Goal: Answer question/provide support

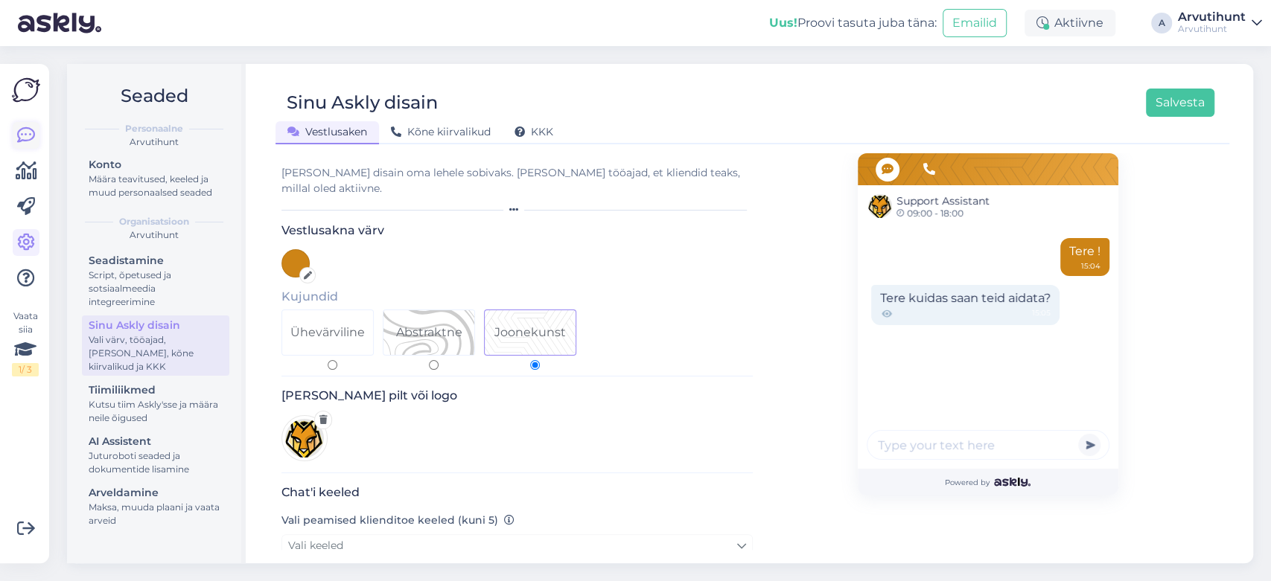
click at [30, 143] on icon at bounding box center [26, 136] width 18 height 18
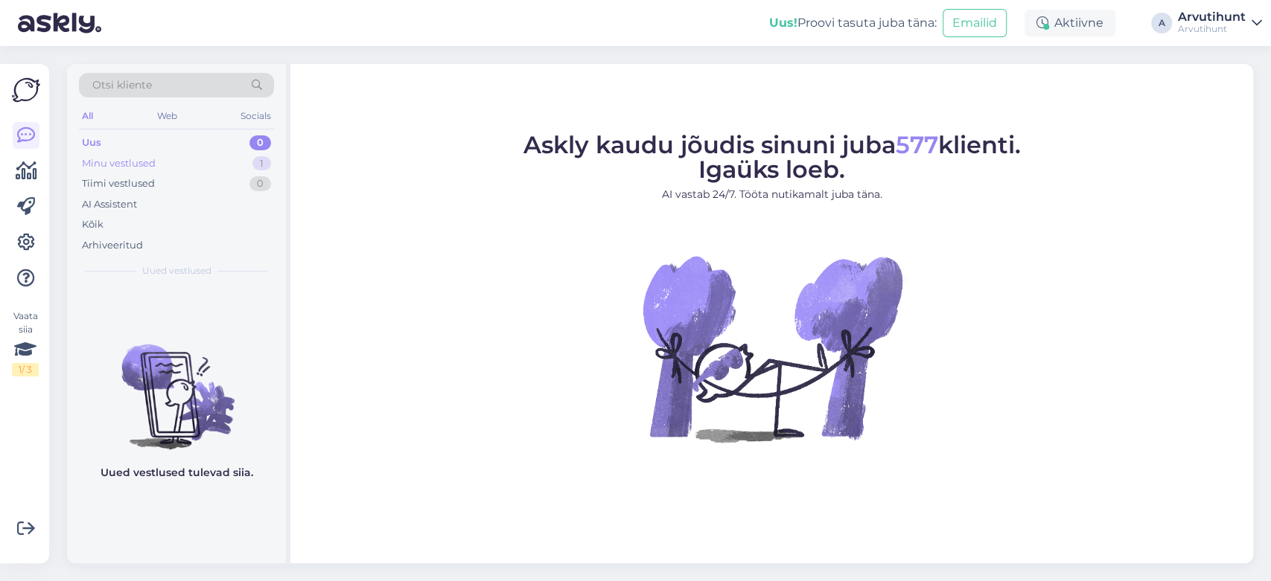
click at [159, 159] on div "Minu vestlused 1" at bounding box center [176, 163] width 195 height 21
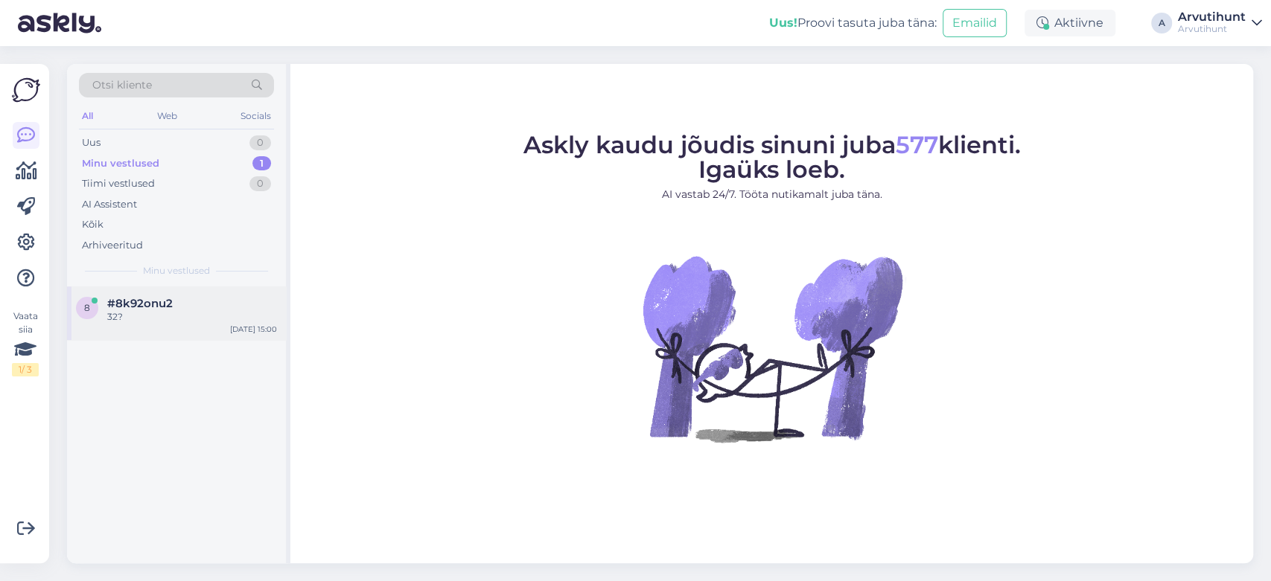
click at [174, 295] on div "8 #8k92onu2 32? [DATE] 15:00" at bounding box center [176, 314] width 219 height 54
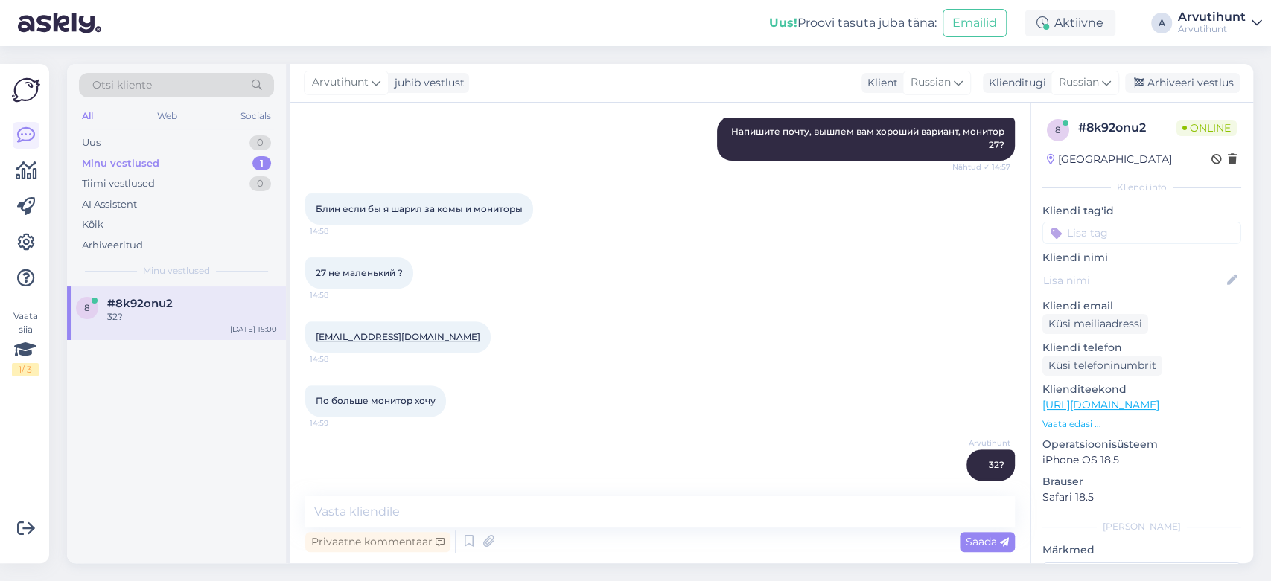
scroll to position [339, 0]
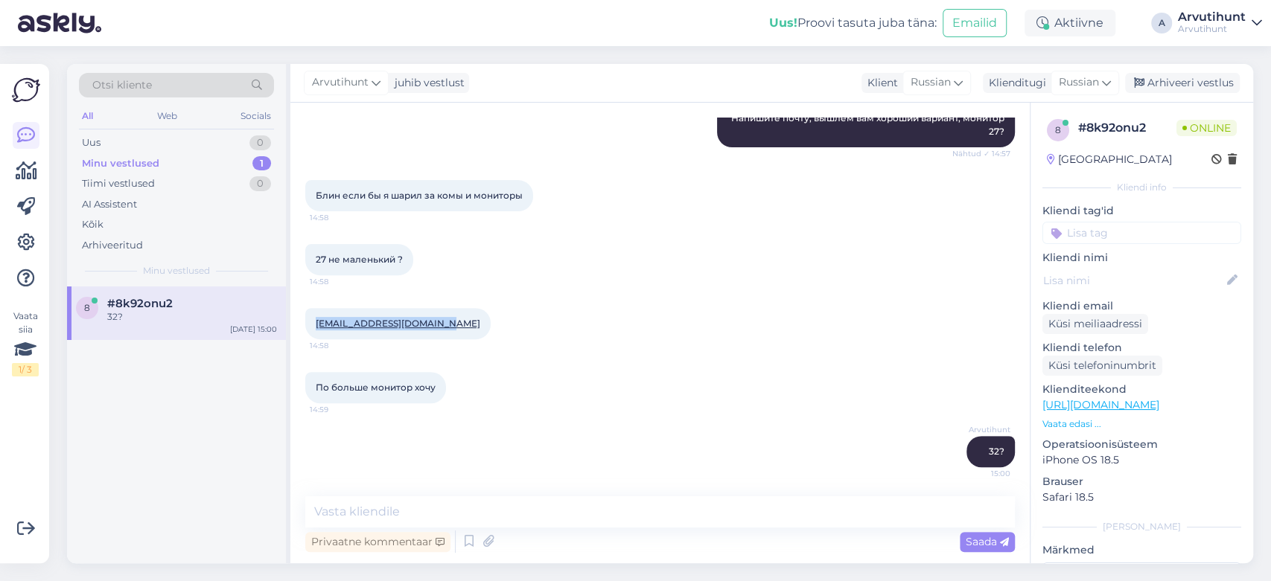
drag, startPoint x: 443, startPoint y: 320, endPoint x: 316, endPoint y: 330, distance: 127.7
click at [316, 330] on div "[EMAIL_ADDRESS][DOMAIN_NAME] 14:58" at bounding box center [397, 323] width 185 height 31
copy link "[EMAIL_ADDRESS][DOMAIN_NAME]"
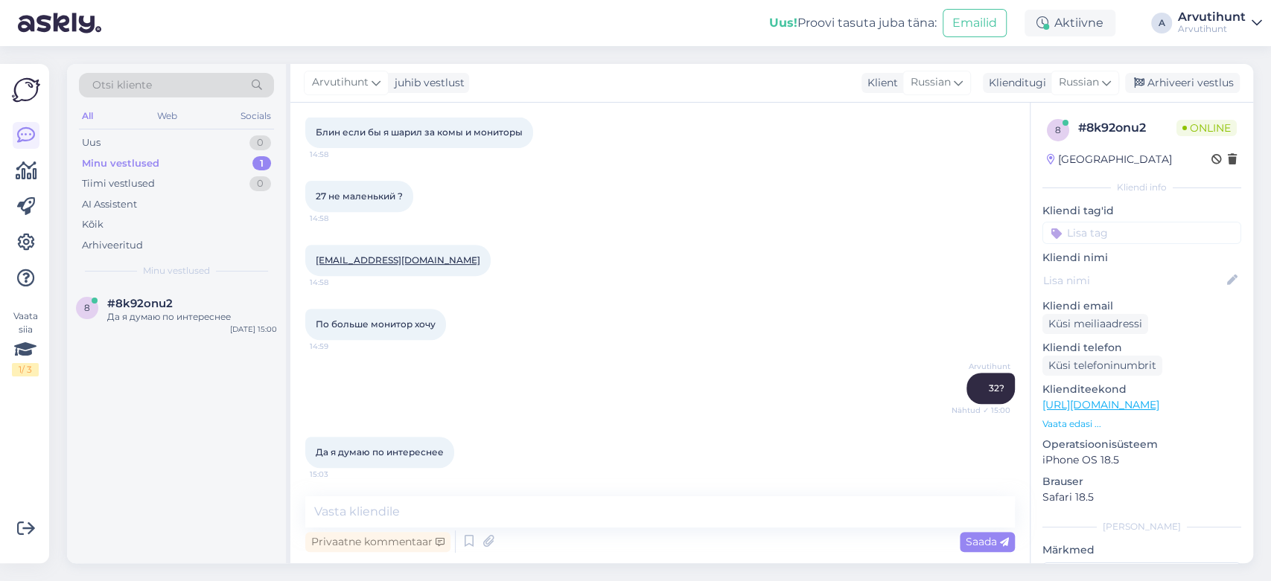
scroll to position [403, 0]
click at [595, 523] on textarea at bounding box center [659, 511] width 709 height 31
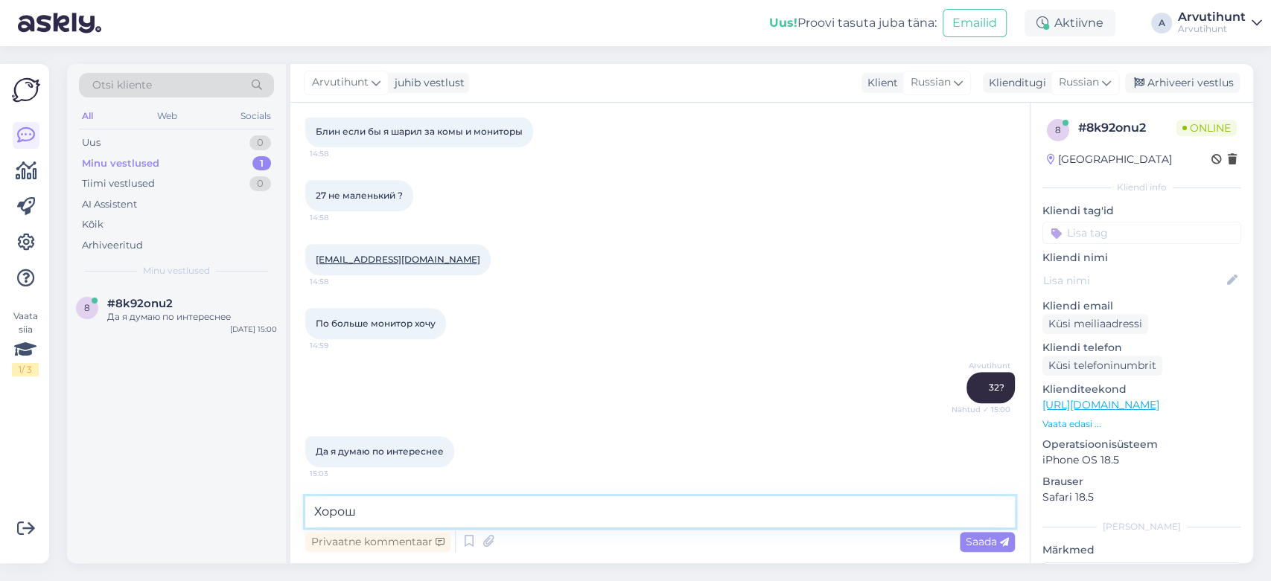
type textarea "Хорошо"
